Goal: Task Accomplishment & Management: Manage account settings

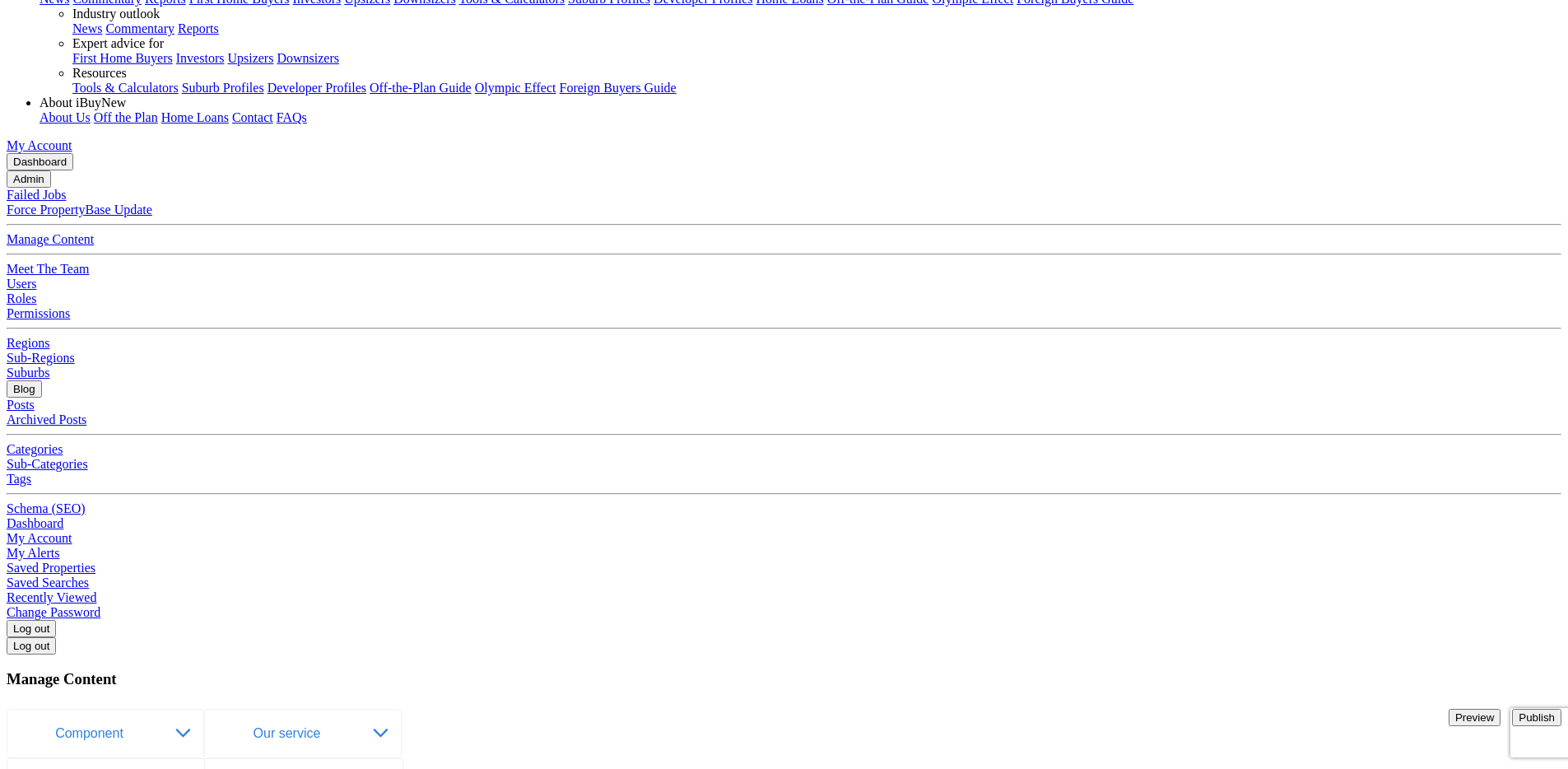
scroll to position [312, 0]
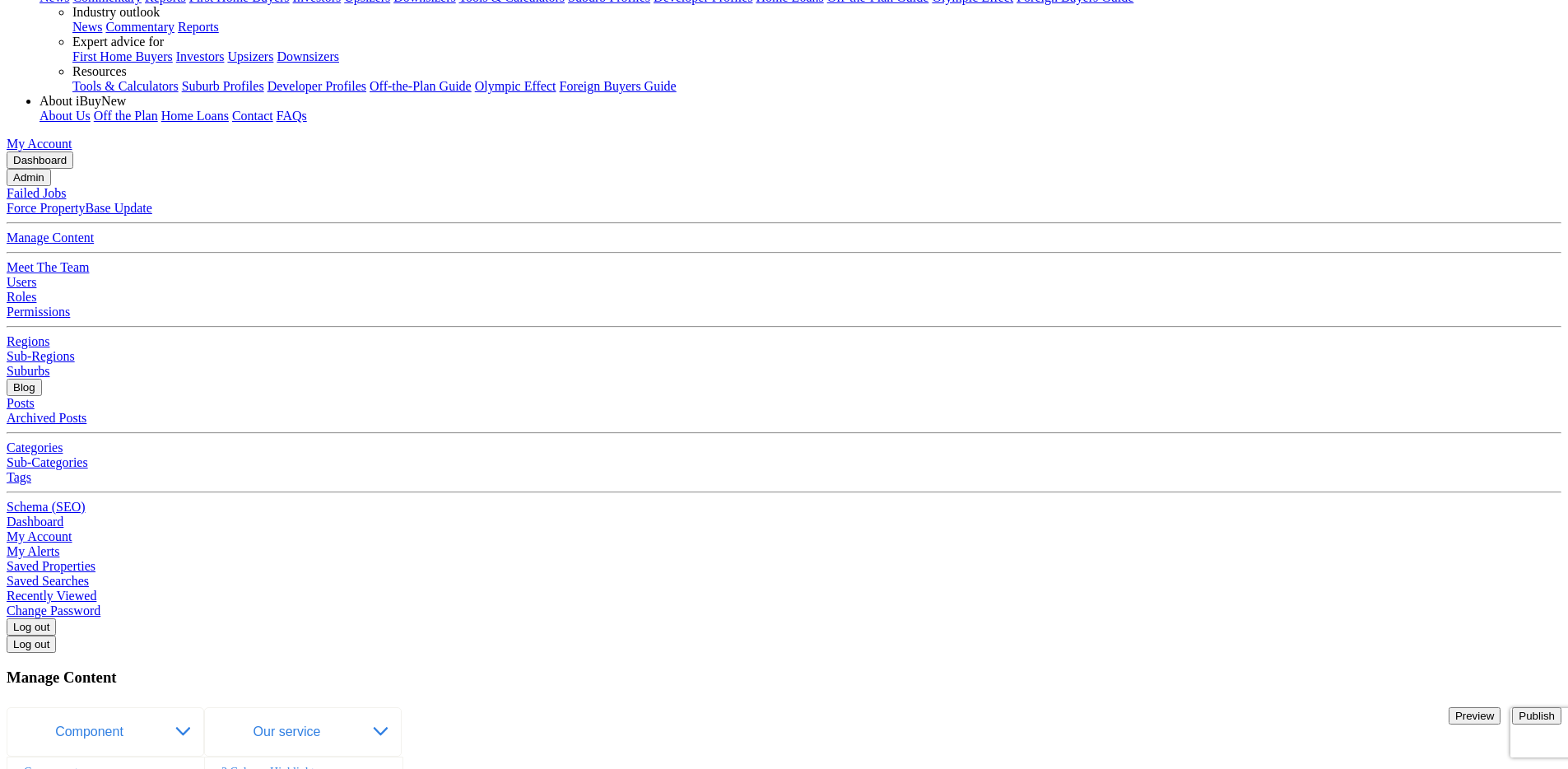
paste input "We understand your investment goals and analyse market opportunities to align w…"
type input "We understand your investment goals and analyse market opportunities to align w…"
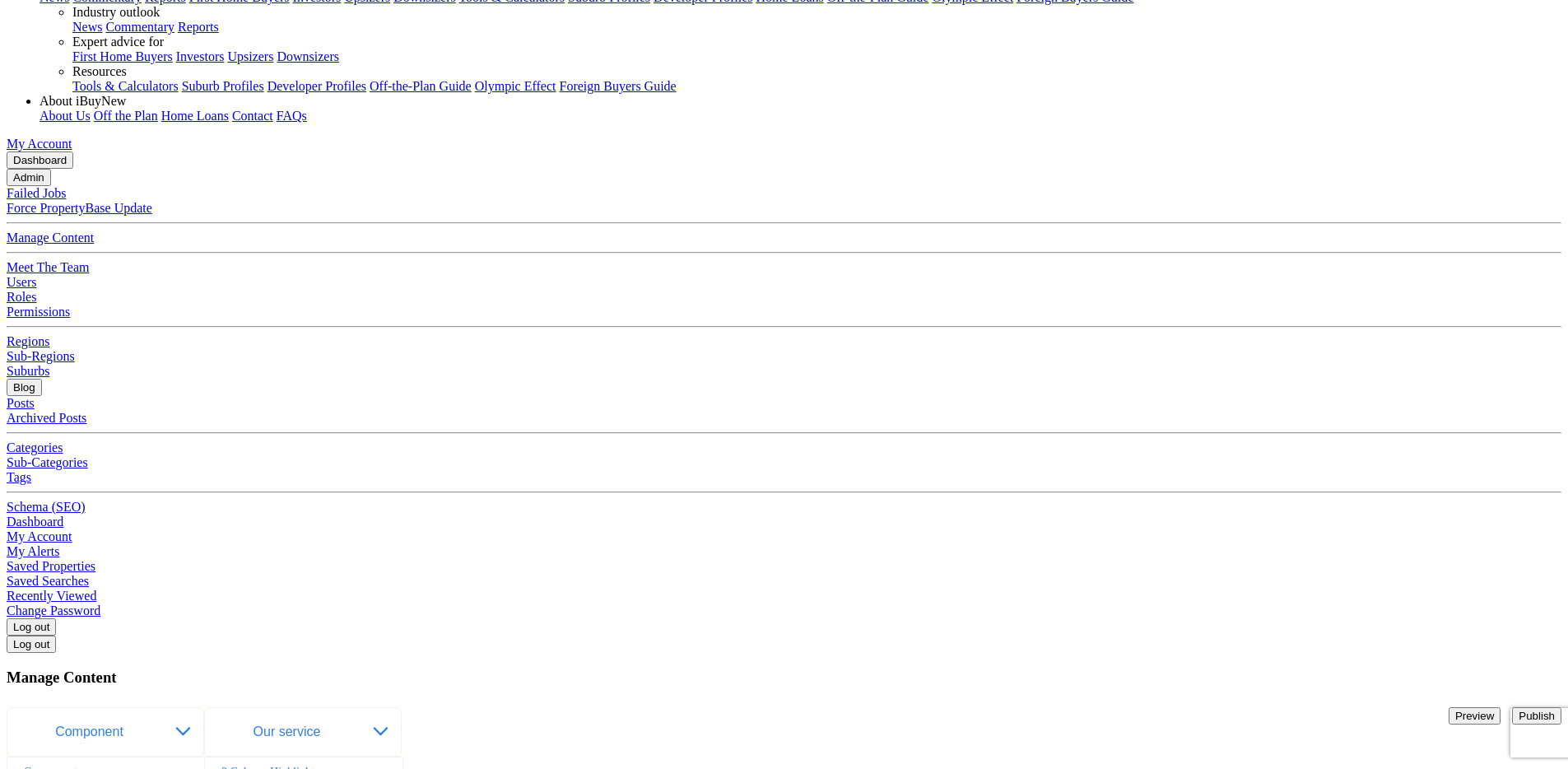
paste input "Through rigorous analysis, we empower you with strategic, high growth property …"
type input "Through rigorous analysis, we empower you with strategic, high growth property …"
